Goal: Browse casually

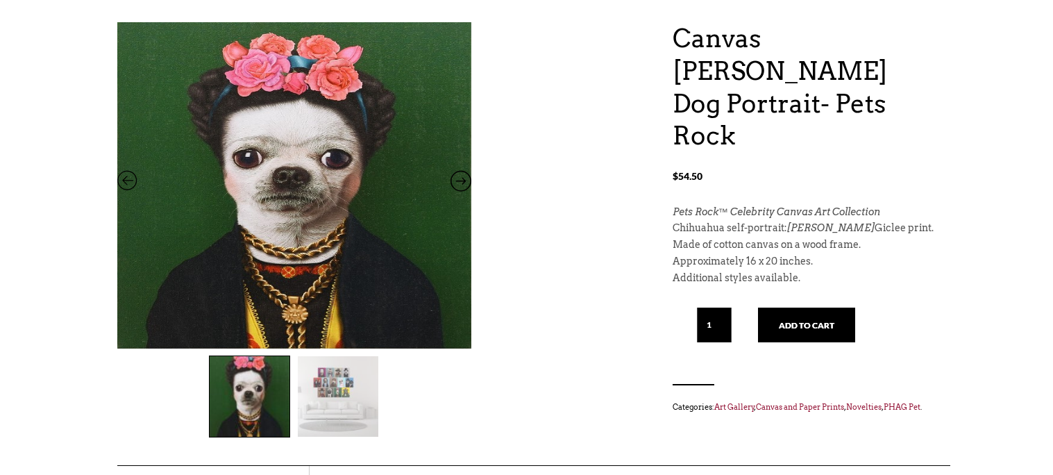
scroll to position [127, 0]
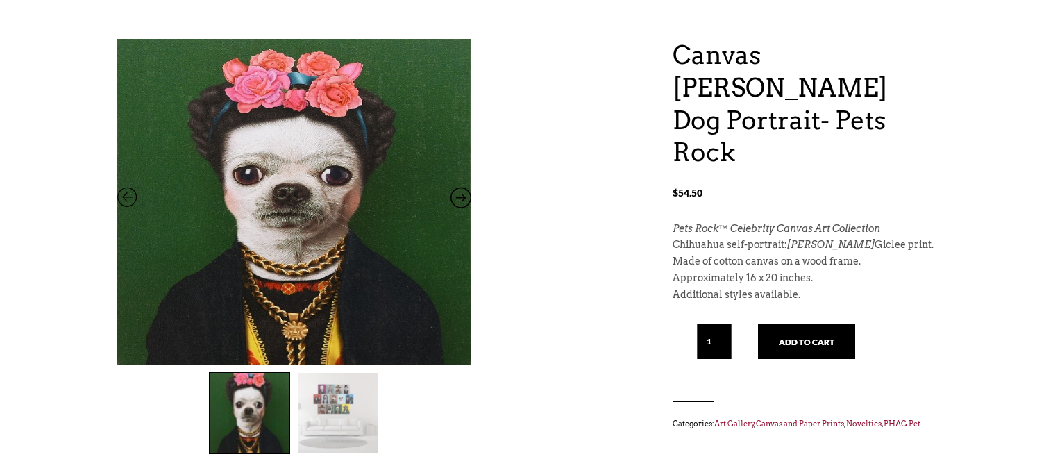
click at [247, 413] on img at bounding box center [250, 413] width 81 height 81
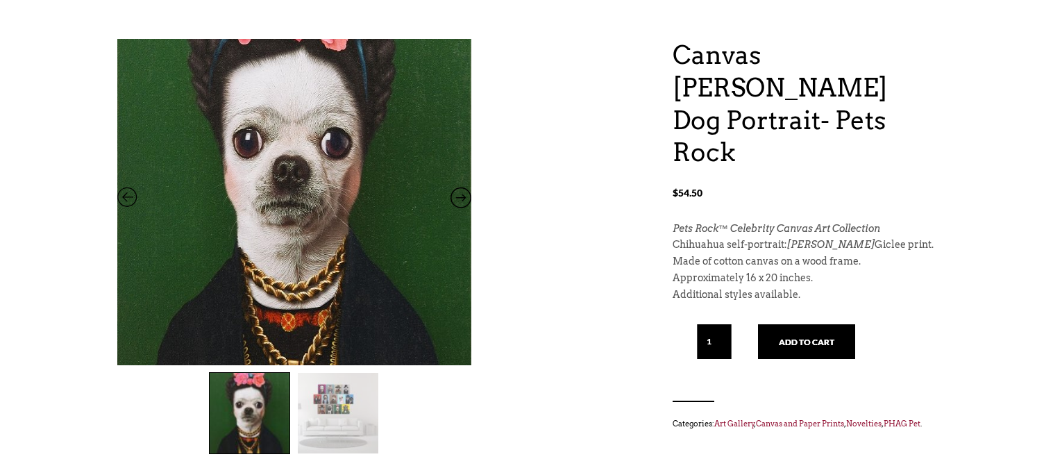
click at [294, 232] on img at bounding box center [294, 185] width 354 height 516
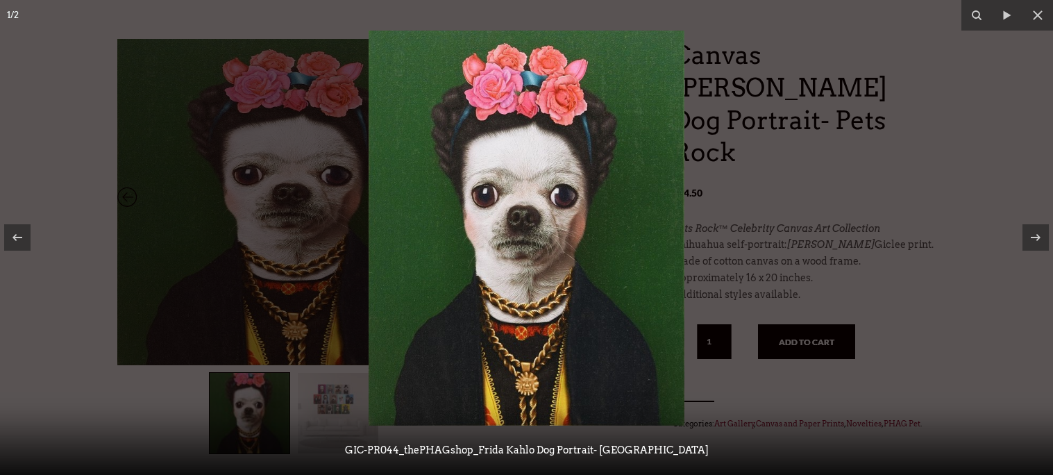
click at [635, 337] on img at bounding box center [527, 228] width 316 height 395
